Goal: Transaction & Acquisition: Purchase product/service

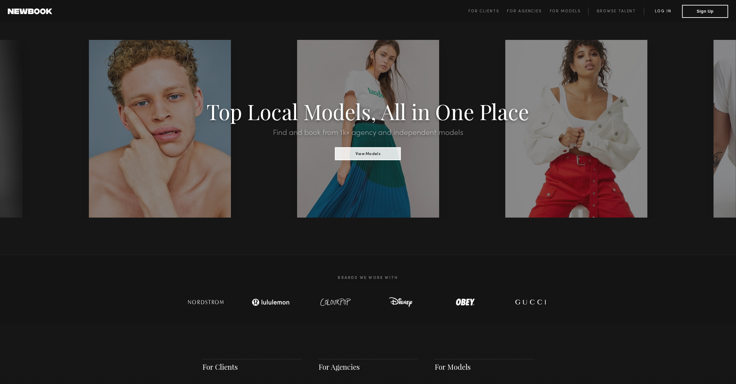
click at [676, 15] on link "Log in" at bounding box center [663, 11] width 38 height 8
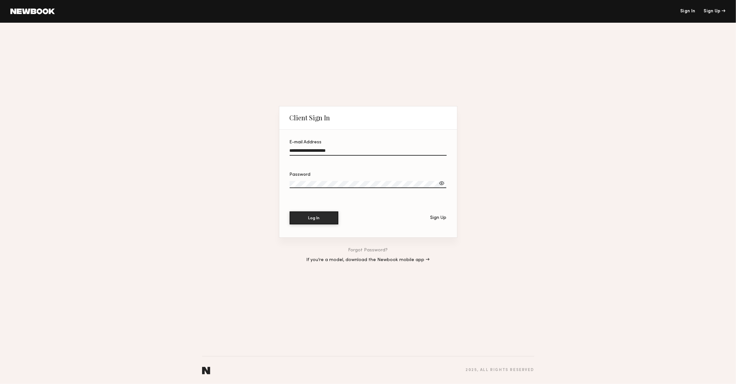
type input "**********"
click at [314, 218] on button "Log In" at bounding box center [314, 217] width 49 height 13
click at [444, 184] on div at bounding box center [441, 183] width 6 height 6
click at [306, 215] on button "Log In" at bounding box center [314, 217] width 49 height 13
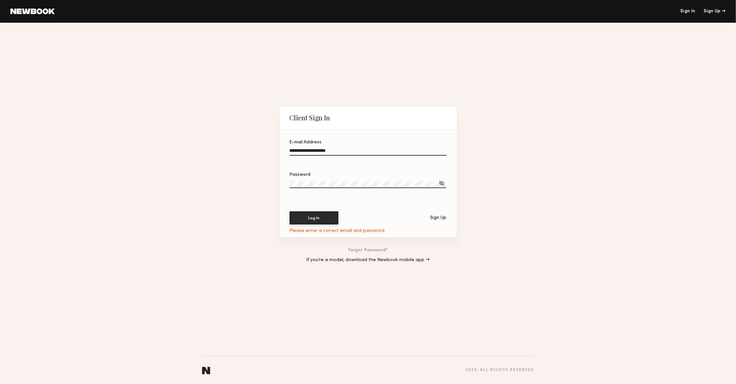
click at [314, 218] on button "Log In" at bounding box center [314, 217] width 49 height 13
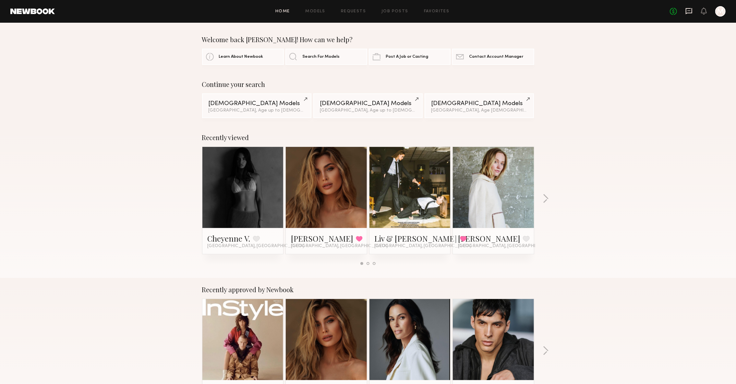
click at [685, 12] on icon at bounding box center [688, 10] width 7 height 7
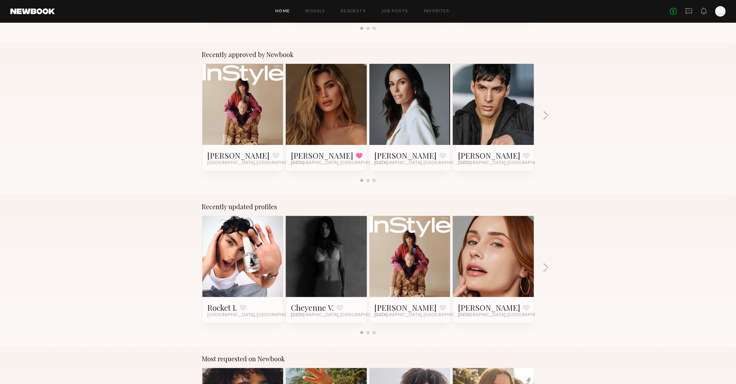
scroll to position [226, 0]
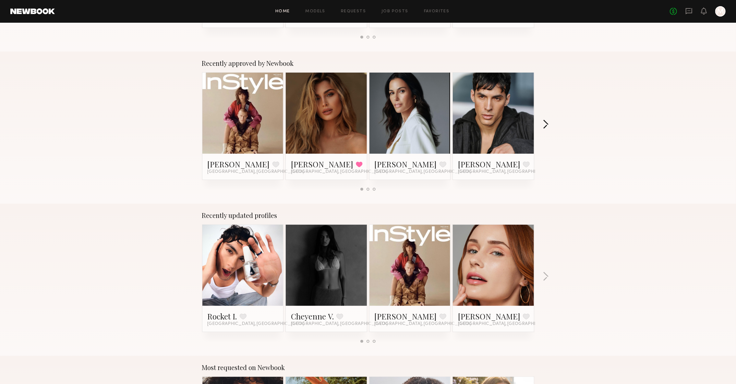
click at [544, 120] on button "button" at bounding box center [546, 125] width 6 height 11
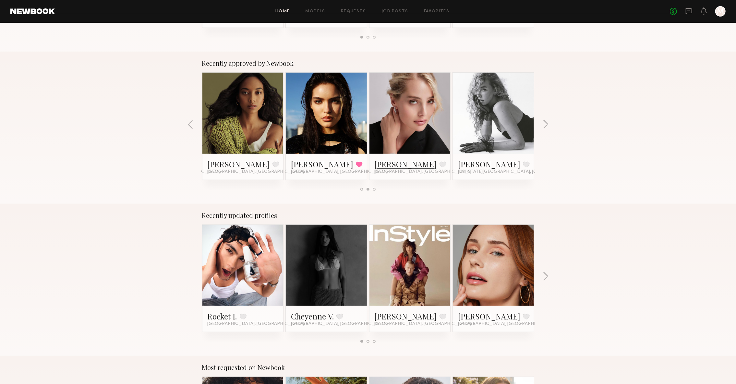
click at [388, 168] on link "[PERSON_NAME]" at bounding box center [406, 164] width 62 height 10
click at [545, 122] on button "button" at bounding box center [546, 125] width 6 height 11
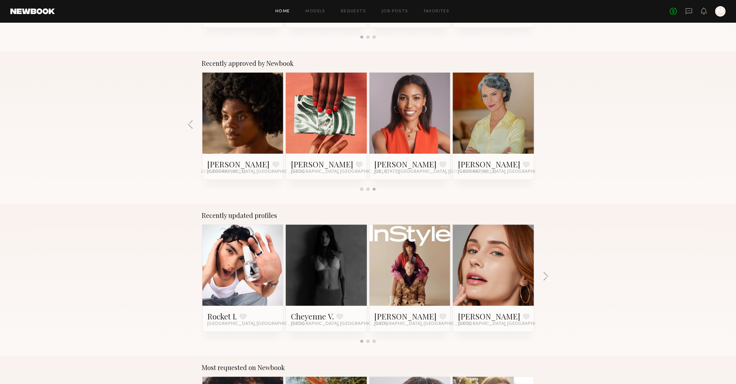
click at [545, 122] on div "Recently approved by Newbook [PERSON_NAME] Favorite [GEOGRAPHIC_DATA], [GEOGRAP…" at bounding box center [368, 128] width 736 height 152
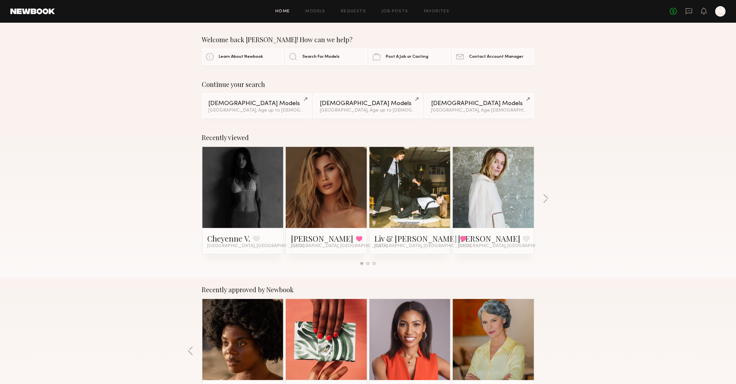
scroll to position [0, 0]
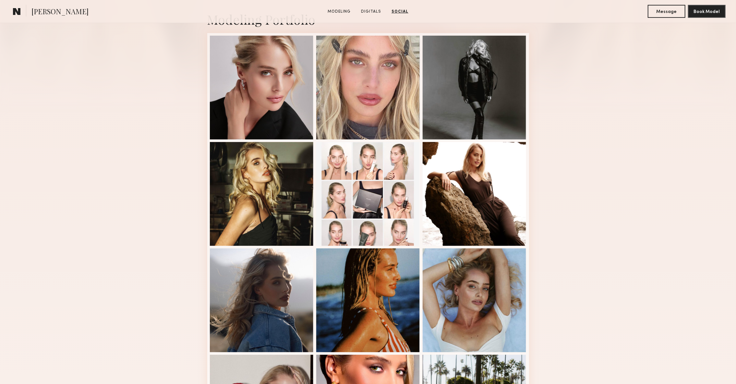
scroll to position [152, 0]
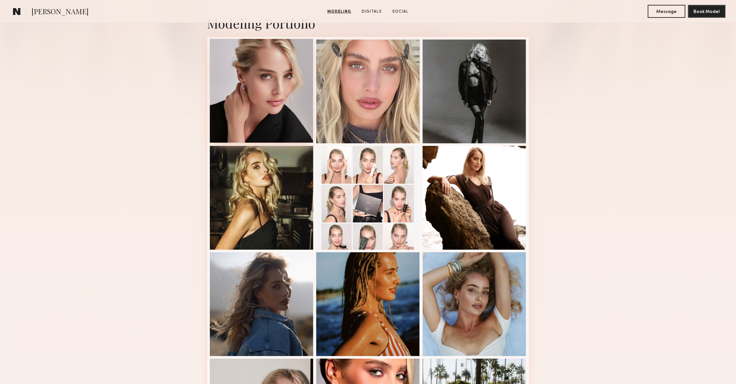
click at [279, 94] on div at bounding box center [262, 91] width 104 height 104
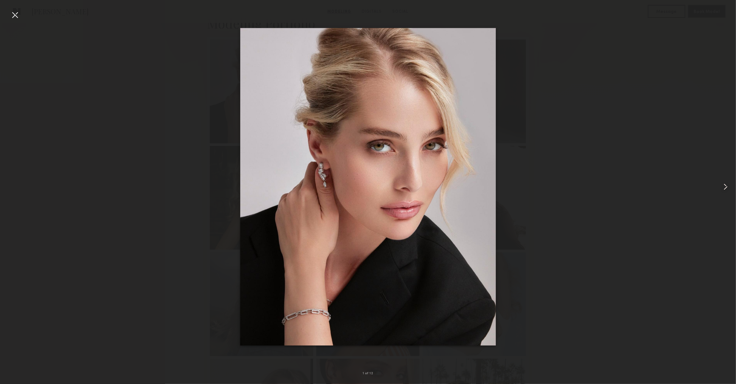
click at [722, 196] on div at bounding box center [721, 186] width 30 height 353
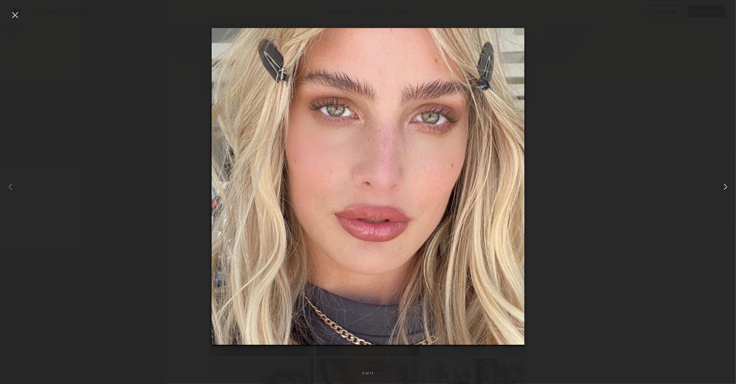
click at [723, 196] on div at bounding box center [721, 186] width 30 height 353
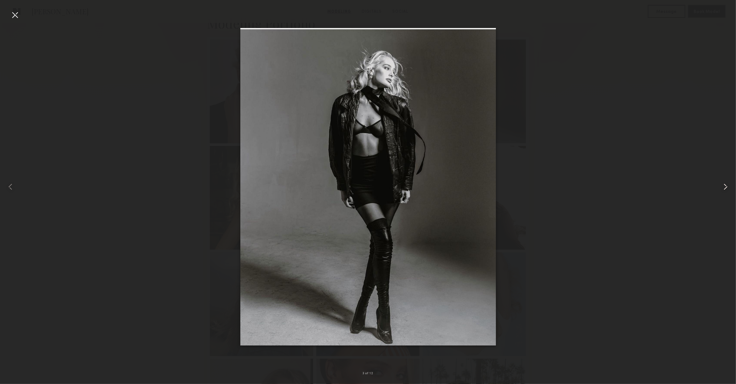
click at [723, 196] on div at bounding box center [721, 186] width 30 height 353
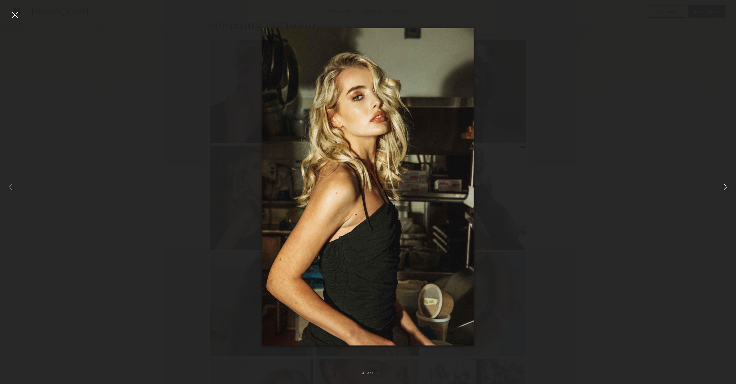
click at [723, 196] on div at bounding box center [721, 186] width 30 height 353
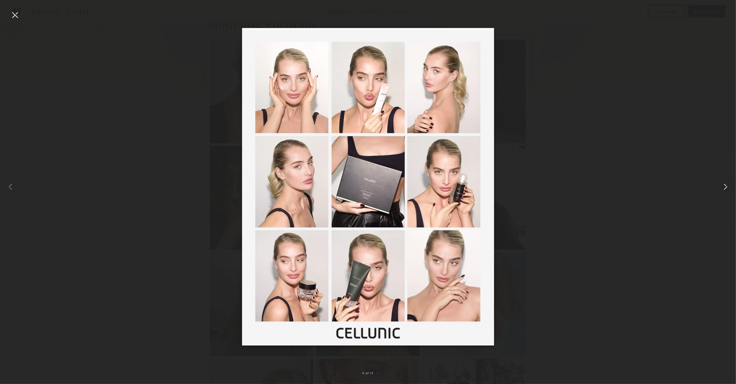
click at [723, 196] on div at bounding box center [721, 186] width 30 height 353
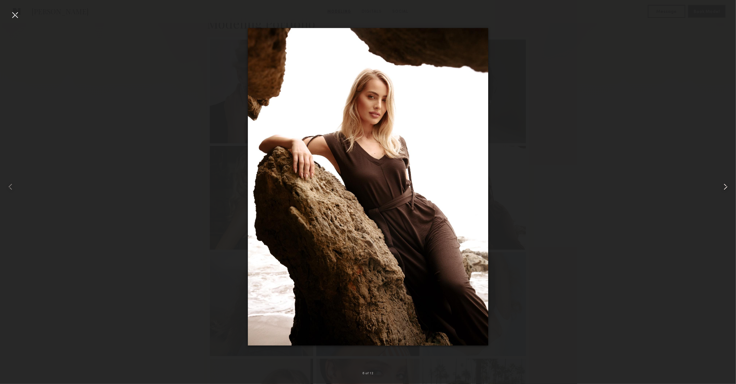
click at [723, 196] on div at bounding box center [721, 186] width 30 height 353
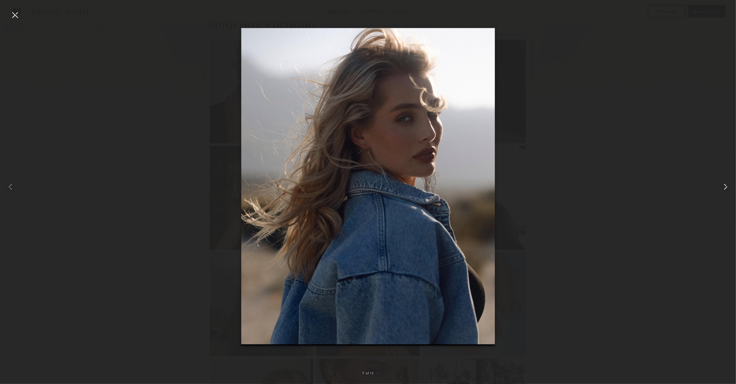
click at [723, 196] on div at bounding box center [721, 186] width 30 height 353
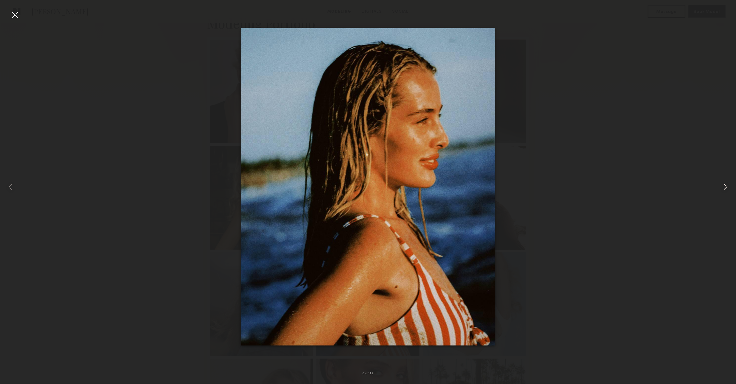
click at [723, 196] on div at bounding box center [721, 186] width 30 height 353
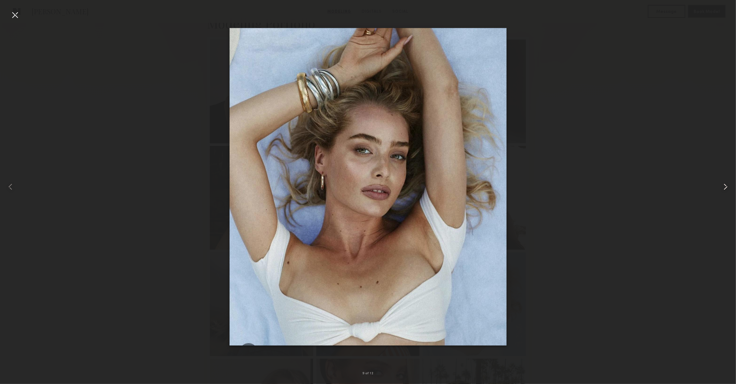
click at [723, 196] on div at bounding box center [721, 186] width 30 height 353
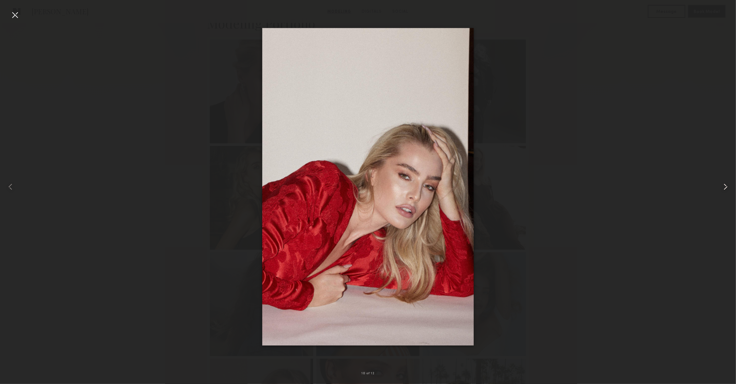
click at [723, 196] on div at bounding box center [721, 186] width 30 height 353
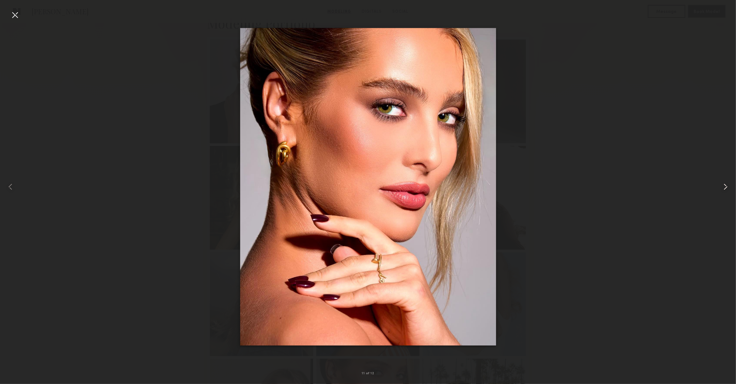
click at [723, 196] on div at bounding box center [721, 186] width 30 height 353
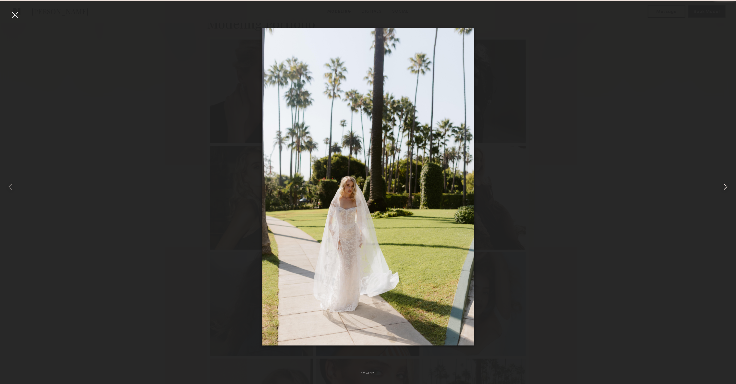
click at [723, 196] on div at bounding box center [721, 186] width 30 height 353
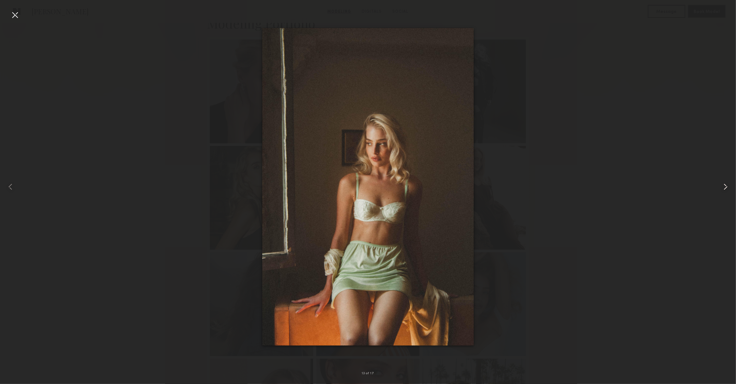
click at [724, 197] on div at bounding box center [721, 186] width 30 height 353
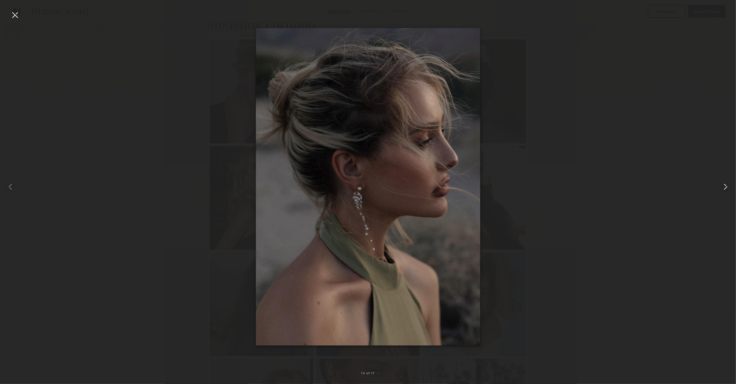
click at [724, 197] on div at bounding box center [721, 186] width 30 height 353
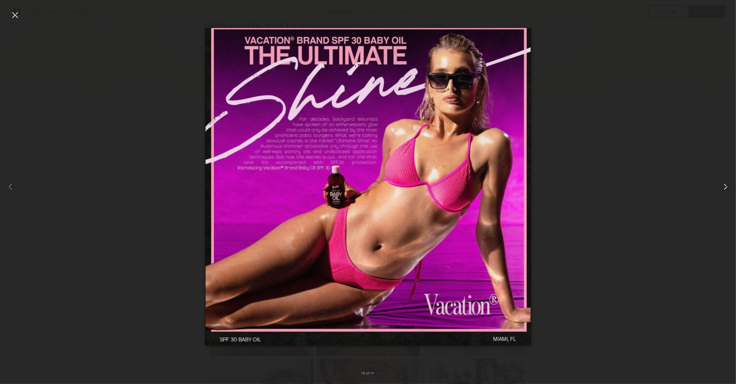
click at [724, 197] on div at bounding box center [721, 186] width 30 height 353
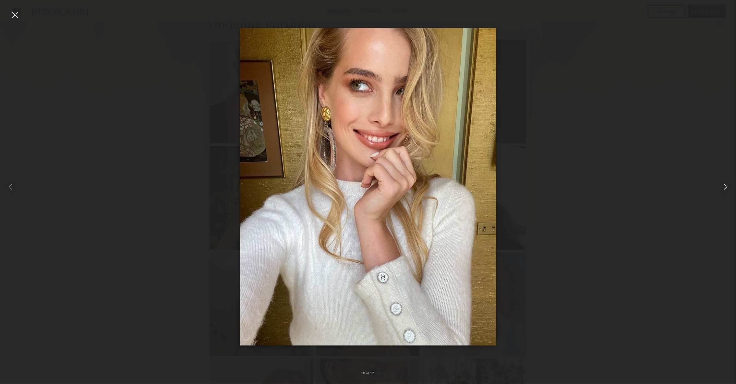
click at [724, 197] on div at bounding box center [721, 186] width 30 height 353
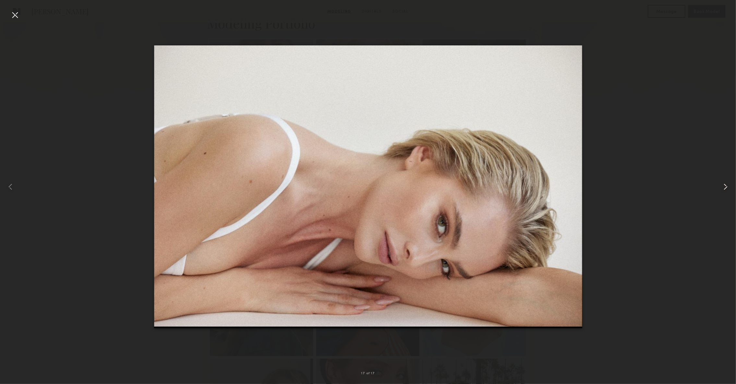
click at [724, 197] on div at bounding box center [721, 186] width 30 height 353
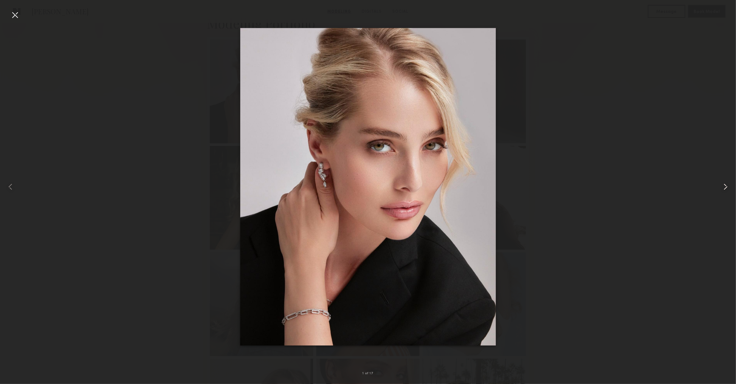
click at [724, 197] on div at bounding box center [721, 186] width 30 height 353
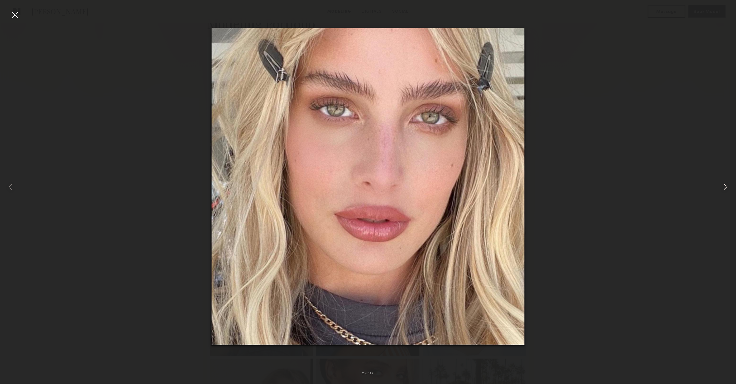
click at [724, 197] on div at bounding box center [721, 186] width 30 height 353
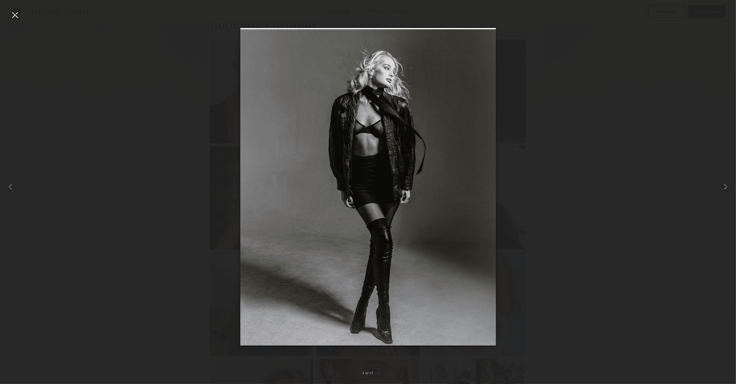
click at [19, 16] on div at bounding box center [15, 15] width 10 height 10
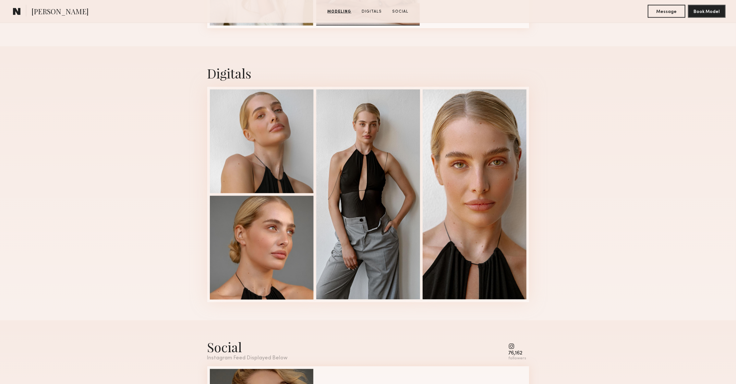
scroll to position [930, 0]
